Goal: Task Accomplishment & Management: Manage account settings

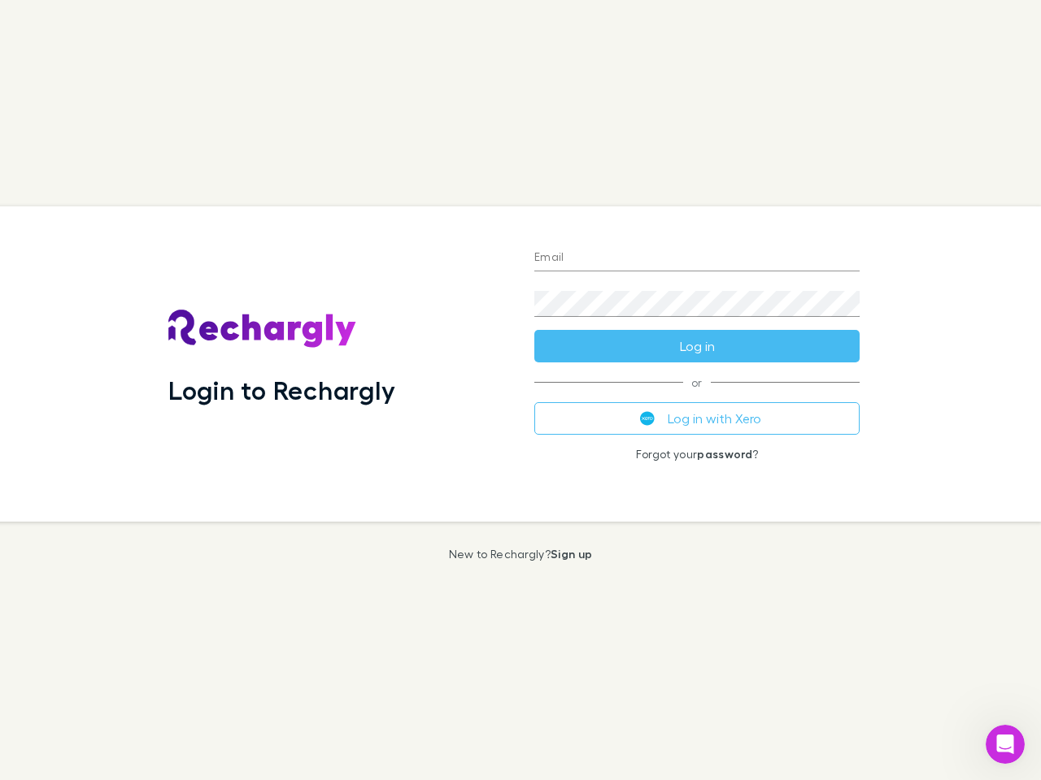
click at [520, 390] on div "Login to Rechargly" at bounding box center [338, 363] width 366 height 315
click at [697, 259] on input "Email" at bounding box center [696, 259] width 325 height 26
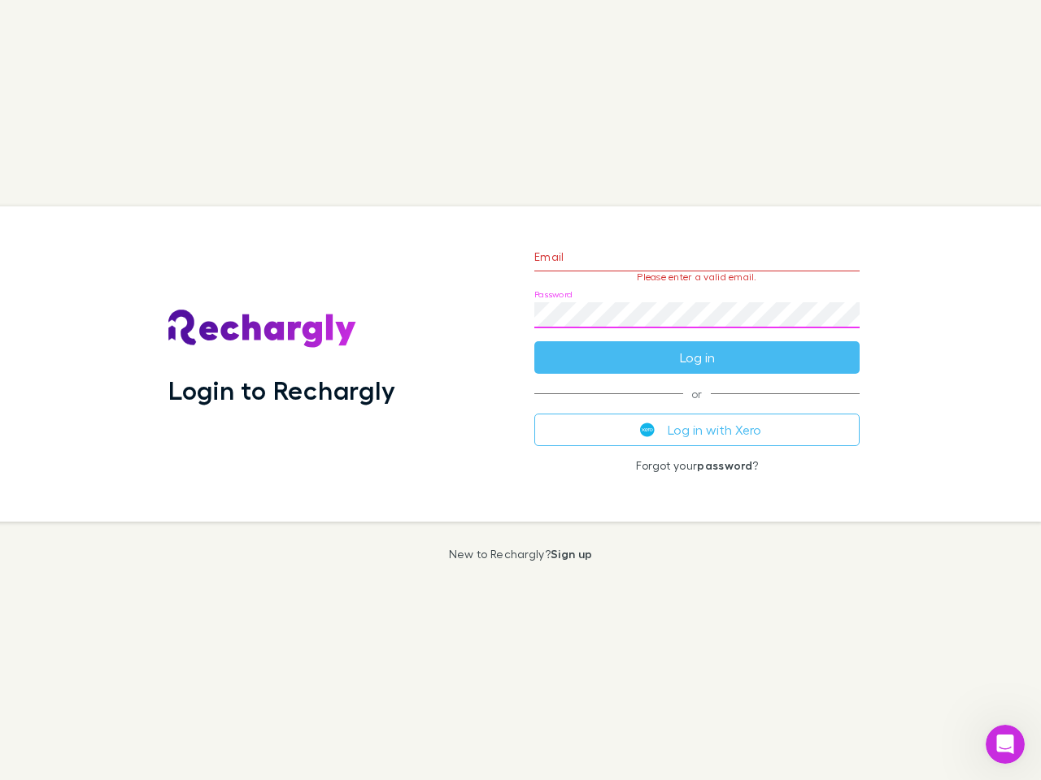
click at [697, 346] on form "Email Please enter a valid email. Password Log in" at bounding box center [696, 303] width 325 height 141
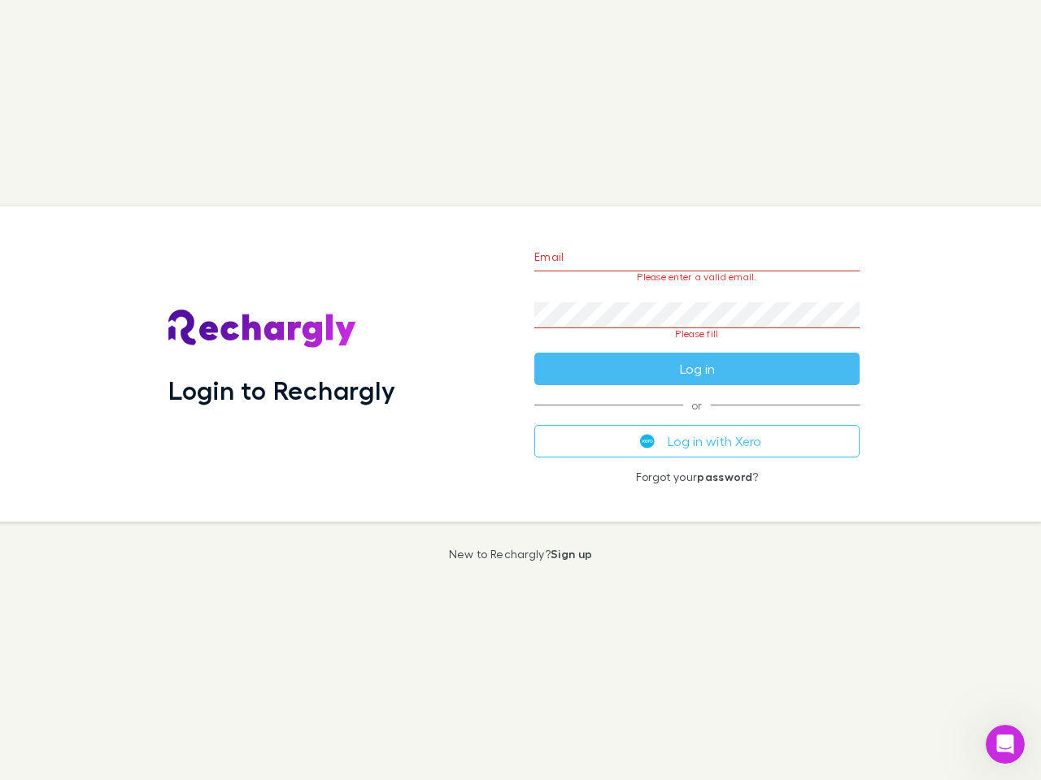
click at [697, 419] on div "Email Please enter a valid email. Password Please fill Log in or Log in with Xe…" at bounding box center [696, 363] width 351 height 315
click at [1005, 745] on icon "Open Intercom Messenger" at bounding box center [1005, 745] width 27 height 27
